Goal: Task Accomplishment & Management: Manage account settings

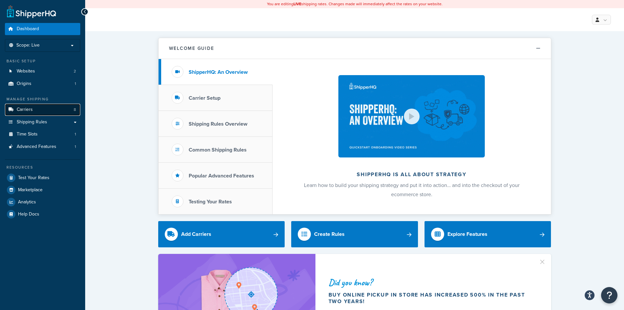
click at [29, 114] on link "Carriers 8" at bounding box center [42, 110] width 75 height 12
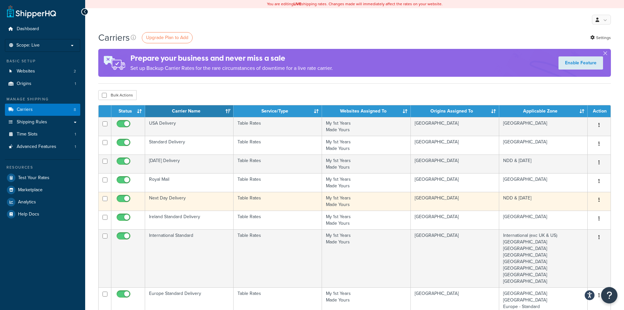
click at [471, 199] on td "[GEOGRAPHIC_DATA]" at bounding box center [455, 201] width 89 height 19
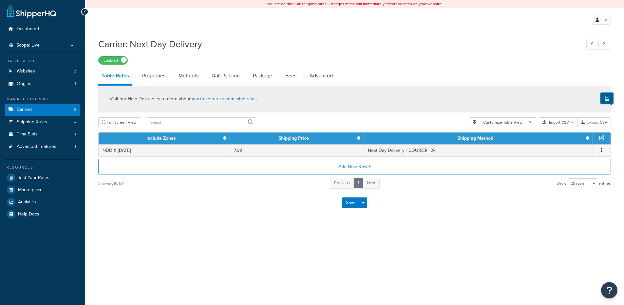
select select "25"
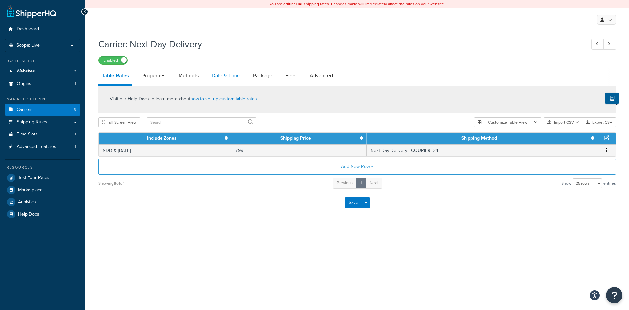
click at [222, 77] on link "Date & Time" at bounding box center [225, 76] width 35 height 16
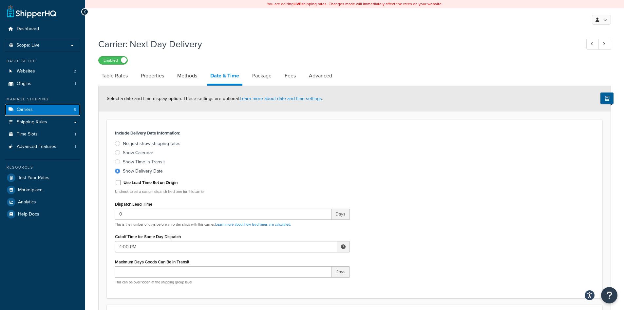
click at [39, 107] on link "Carriers 8" at bounding box center [42, 110] width 75 height 12
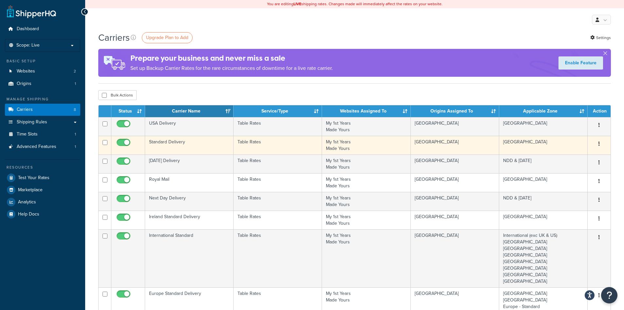
click at [267, 144] on td "Table Rates" at bounding box center [278, 145] width 89 height 19
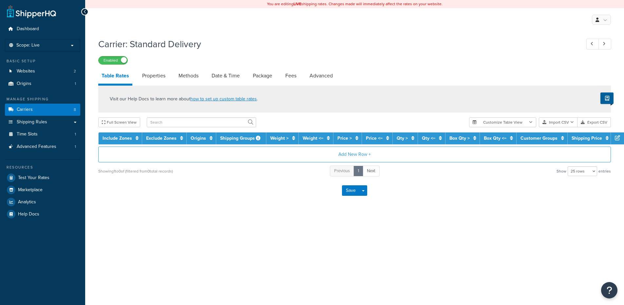
select select "25"
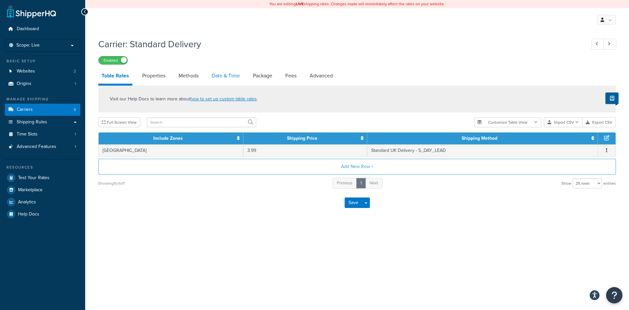
click at [222, 78] on link "Date & Time" at bounding box center [225, 76] width 35 height 16
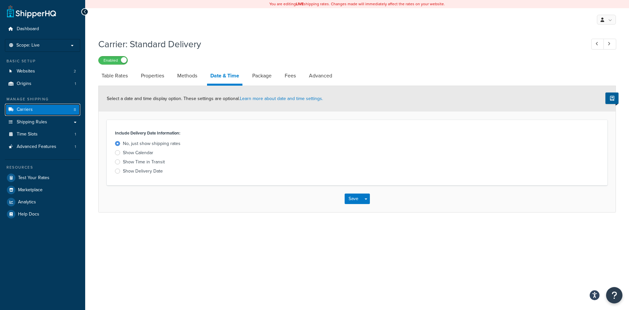
click at [40, 109] on link "Carriers 8" at bounding box center [42, 110] width 75 height 12
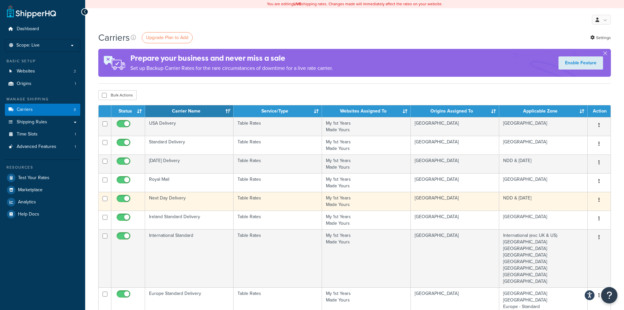
click at [265, 203] on td "Table Rates" at bounding box center [278, 201] width 89 height 19
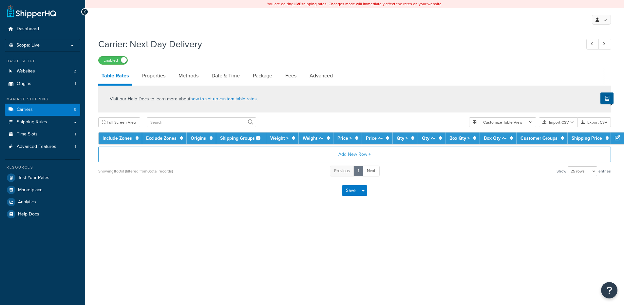
select select "25"
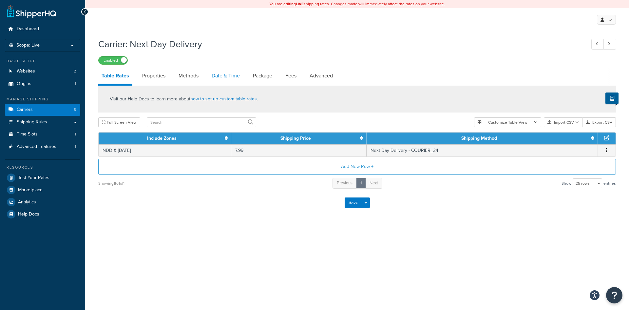
click at [239, 77] on link "Date & Time" at bounding box center [225, 76] width 35 height 16
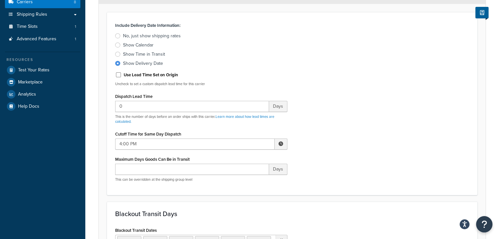
scroll to position [33, 0]
